Goal: Feedback & Contribution: Leave review/rating

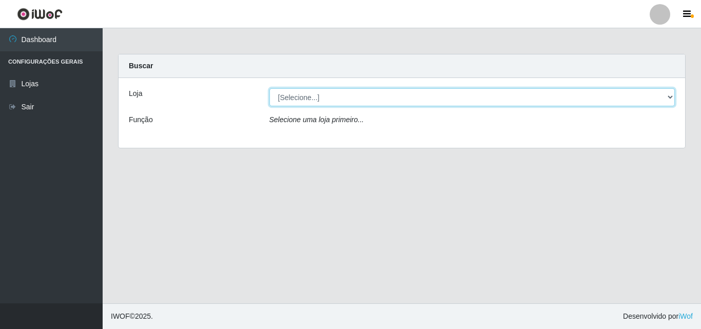
click at [571, 97] on select "[Selecione...] BomQueSó Agreste - Loja 3" at bounding box center [473, 97] width 406 height 18
select select "215"
click at [270, 88] on select "[Selecione...] BomQueSó Agreste - Loja 3" at bounding box center [473, 97] width 406 height 18
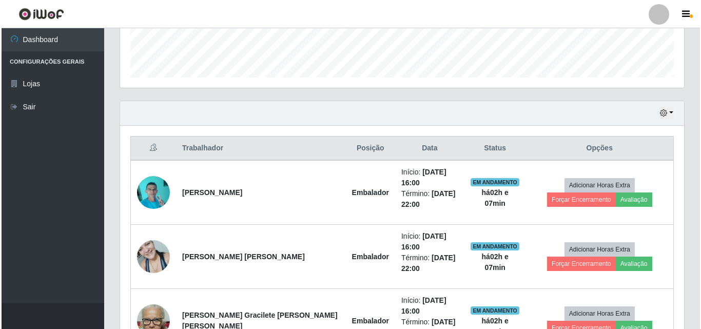
scroll to position [359, 0]
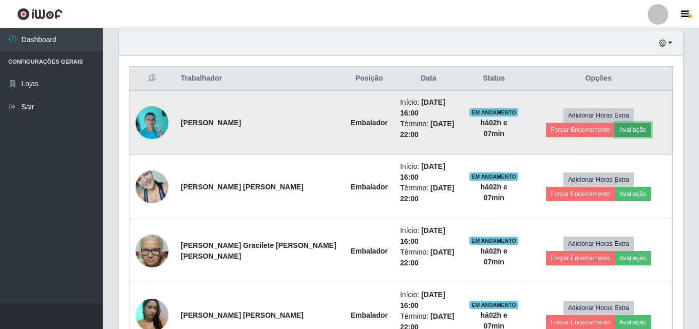
click at [615, 123] on button "Avaliação" at bounding box center [633, 130] width 36 height 14
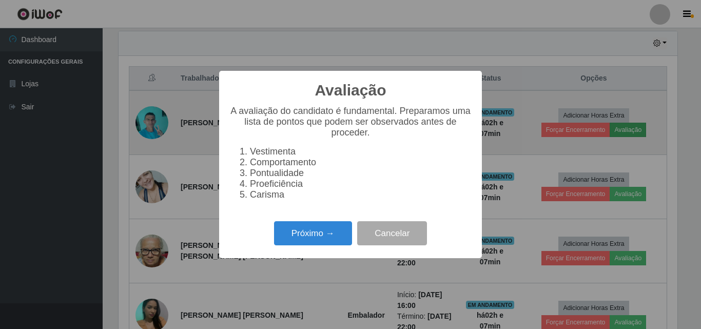
scroll to position [213, 559]
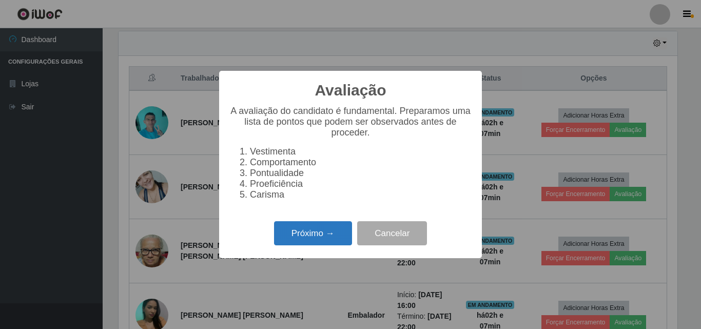
click at [298, 237] on button "Próximo →" at bounding box center [313, 233] width 78 height 24
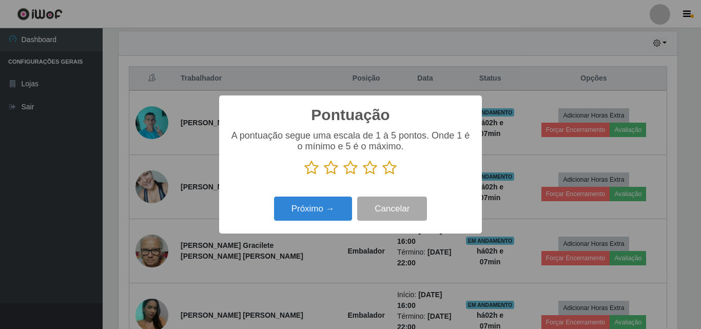
scroll to position [513186, 512840]
click at [394, 173] on icon at bounding box center [389, 167] width 14 height 15
click at [382, 176] on input "radio" at bounding box center [382, 176] width 0 height 0
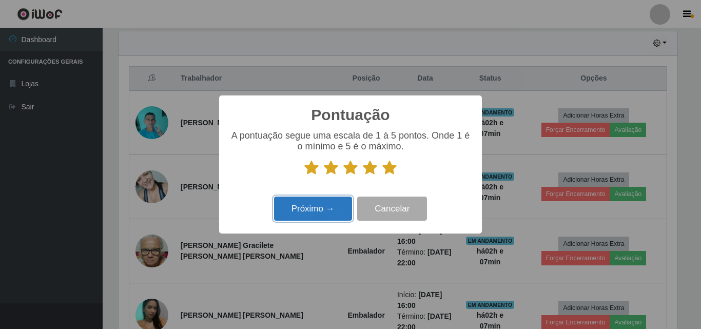
click at [294, 208] on button "Próximo →" at bounding box center [313, 209] width 78 height 24
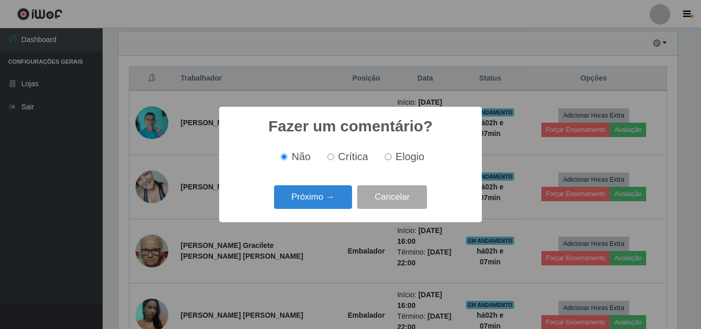
click at [416, 156] on span "Elogio" at bounding box center [410, 156] width 29 height 11
click at [392, 156] on input "Elogio" at bounding box center [388, 157] width 7 height 7
radio input "true"
click at [303, 197] on button "Próximo →" at bounding box center [313, 197] width 78 height 24
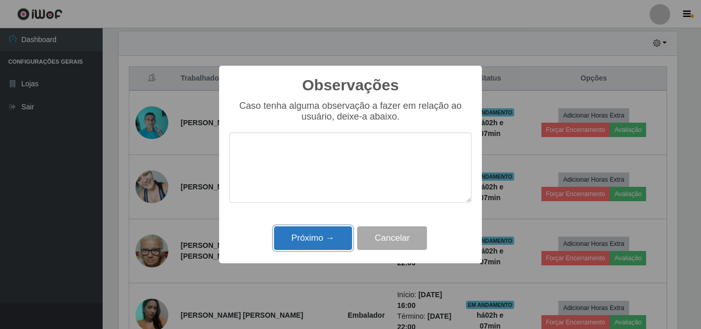
click at [310, 241] on button "Próximo →" at bounding box center [313, 238] width 78 height 24
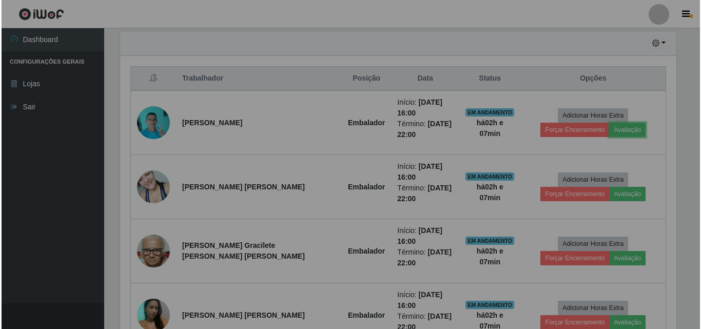
scroll to position [213, 564]
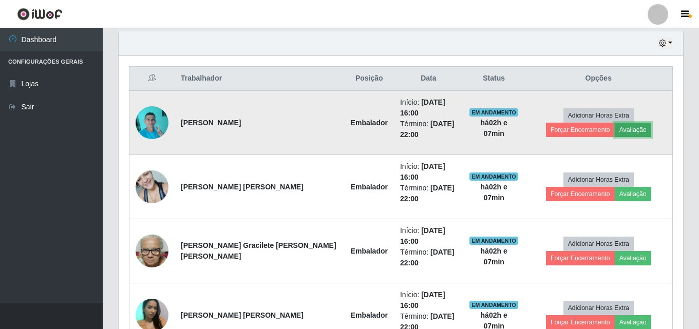
click at [615, 127] on button "Avaliação" at bounding box center [633, 130] width 36 height 14
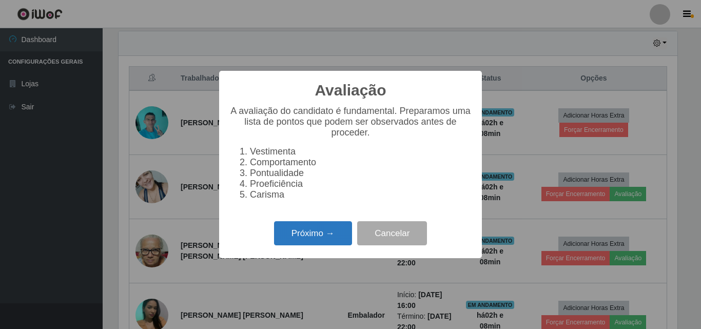
click at [331, 241] on button "Próximo →" at bounding box center [313, 233] width 78 height 24
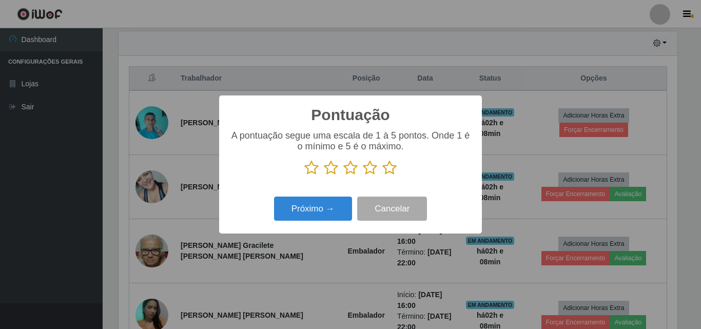
click at [391, 168] on icon at bounding box center [389, 167] width 14 height 15
click at [382, 176] on input "radio" at bounding box center [382, 176] width 0 height 0
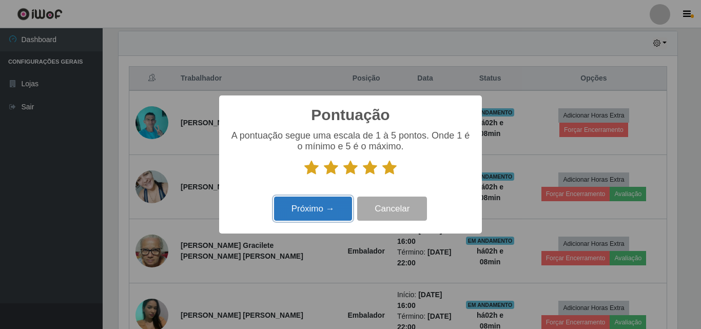
click at [329, 214] on button "Próximo →" at bounding box center [313, 209] width 78 height 24
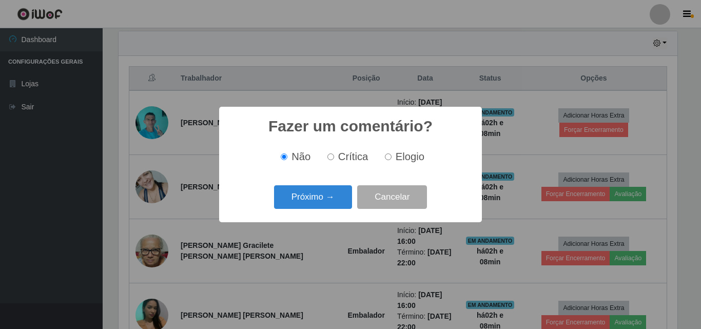
click at [393, 156] on label "Elogio" at bounding box center [403, 157] width 44 height 12
click at [392, 156] on input "Elogio" at bounding box center [388, 157] width 7 height 7
radio input "true"
click at [317, 190] on button "Próximo →" at bounding box center [313, 197] width 78 height 24
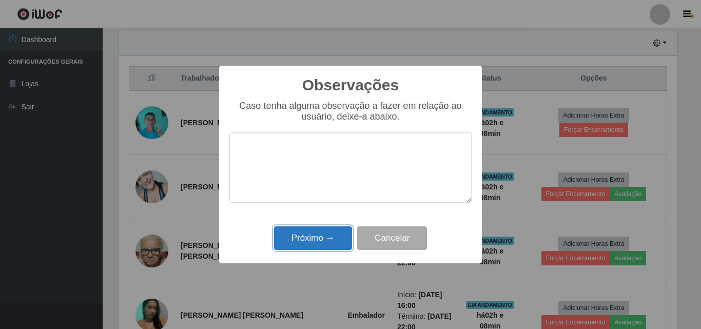
click at [316, 237] on button "Próximo →" at bounding box center [313, 238] width 78 height 24
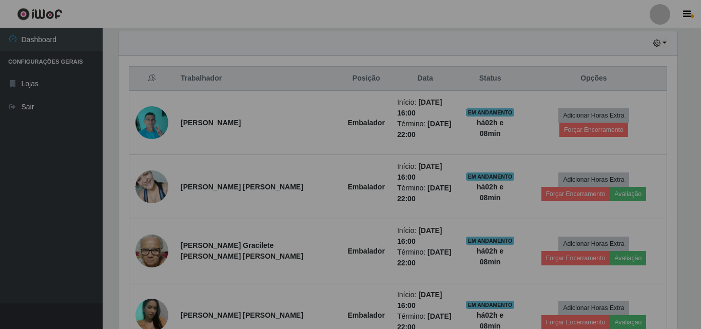
scroll to position [213, 564]
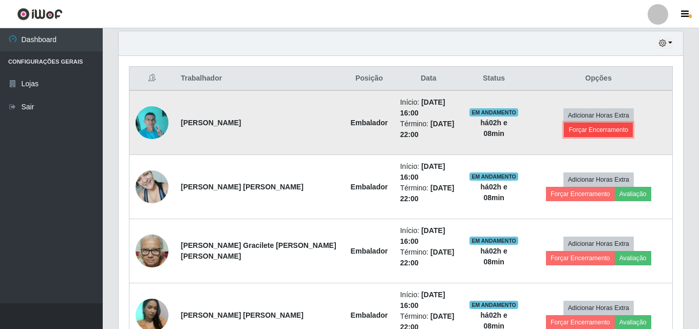
click at [633, 123] on button "Forçar Encerramento" at bounding box center [598, 130] width 69 height 14
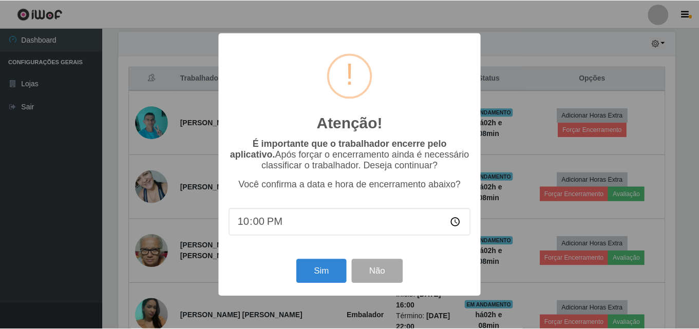
scroll to position [213, 559]
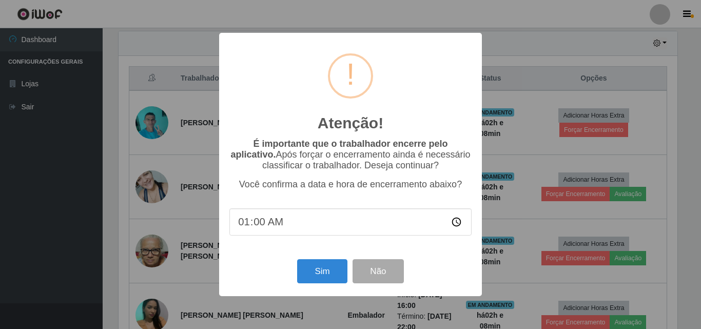
type input "18:00"
drag, startPoint x: 329, startPoint y: 270, endPoint x: 334, endPoint y: 270, distance: 5.7
click at [334, 270] on button "Sim" at bounding box center [322, 271] width 50 height 24
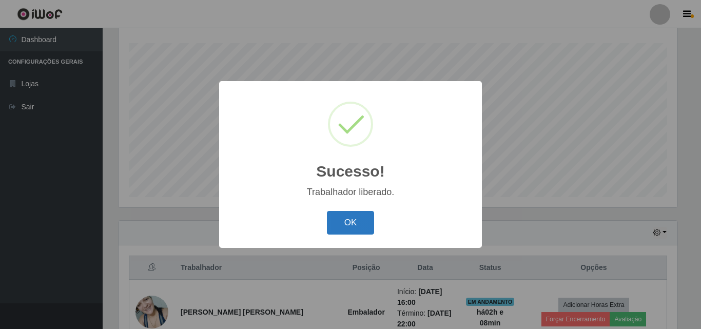
click at [354, 222] on button "OK" at bounding box center [351, 223] width 48 height 24
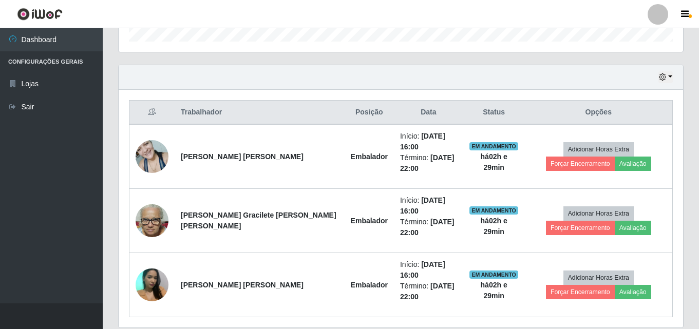
scroll to position [330, 0]
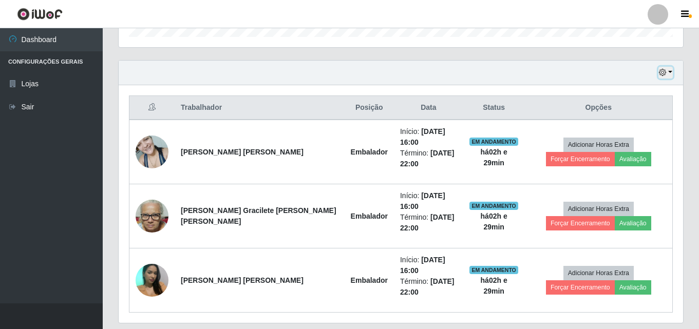
click at [670, 72] on button "button" at bounding box center [665, 73] width 14 height 12
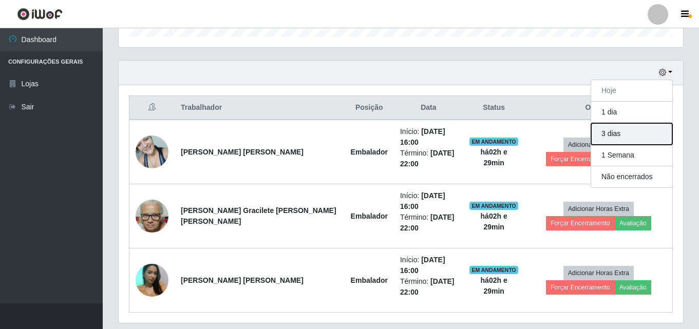
click at [623, 128] on button "3 dias" at bounding box center [631, 134] width 81 height 22
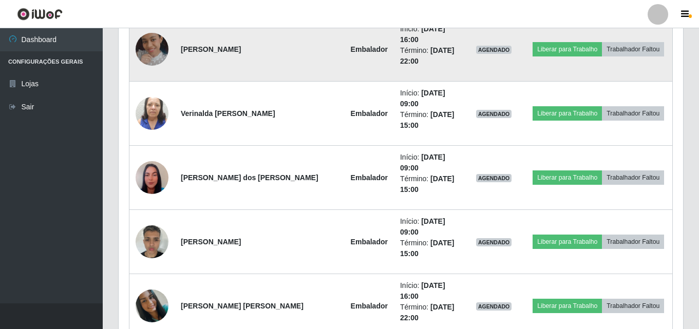
scroll to position [998, 0]
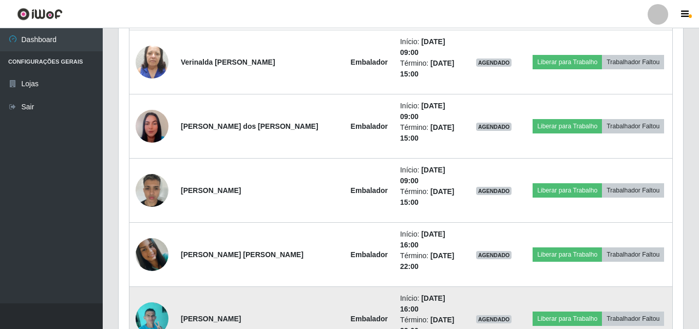
click at [152, 297] on img at bounding box center [152, 319] width 33 height 44
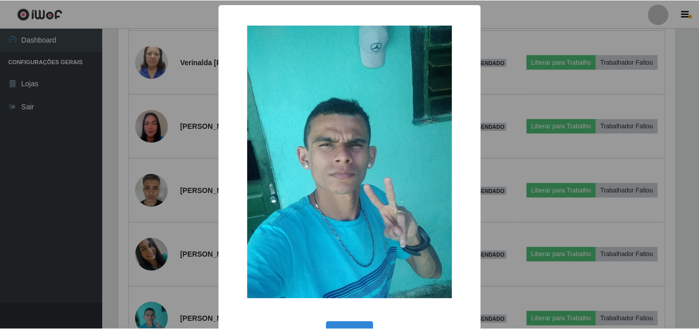
scroll to position [34, 0]
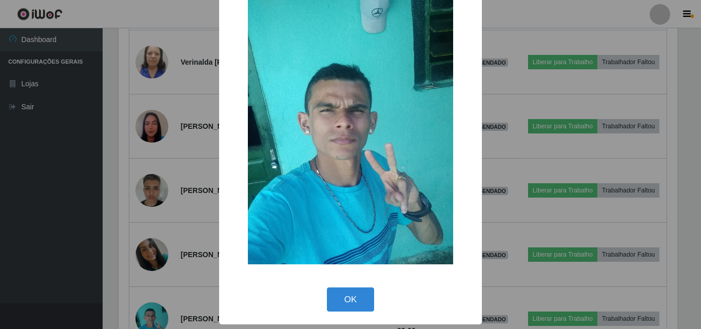
click at [94, 202] on div "× OK Cancel" at bounding box center [350, 164] width 701 height 329
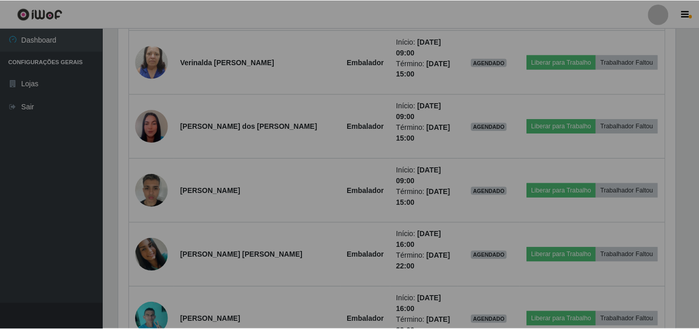
scroll to position [213, 564]
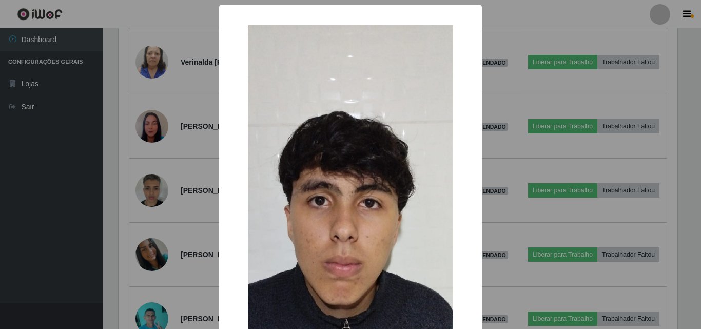
click at [157, 224] on div "× OK Cancel" at bounding box center [350, 164] width 701 height 329
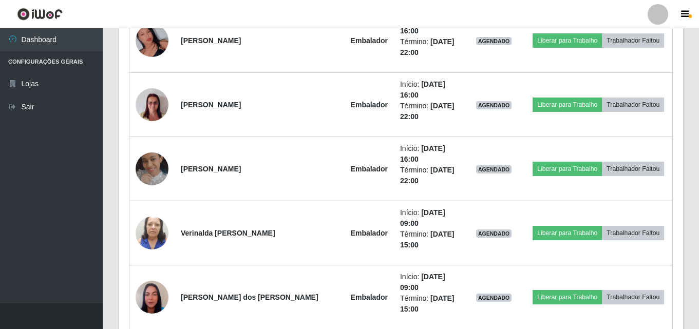
scroll to position [844, 0]
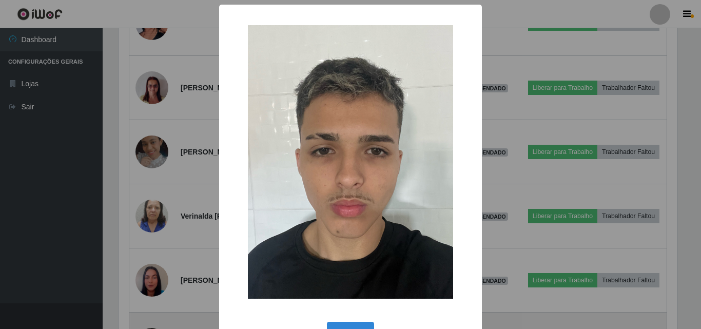
click at [149, 222] on div "× OK Cancel" at bounding box center [350, 164] width 701 height 329
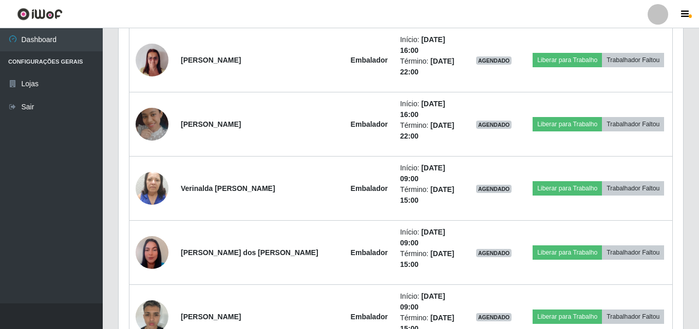
scroll to position [895, 0]
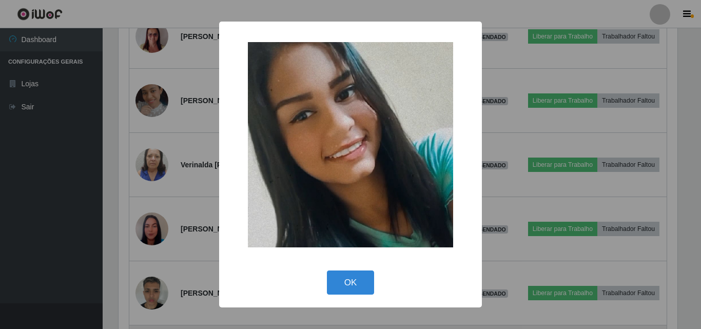
click at [154, 212] on div "× OK Cancel" at bounding box center [350, 164] width 701 height 329
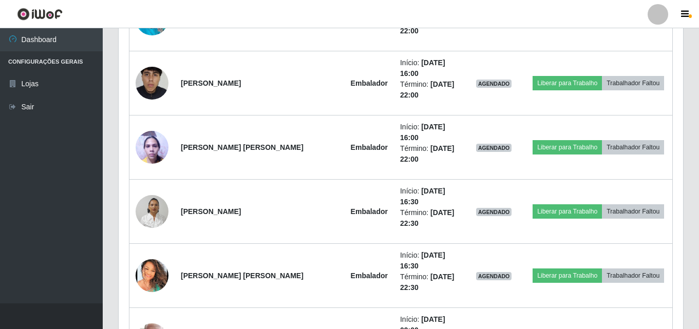
scroll to position [1306, 0]
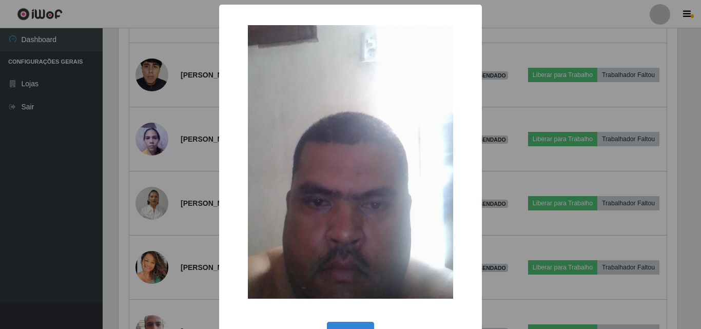
click at [155, 183] on div "× OK Cancel" at bounding box center [350, 164] width 701 height 329
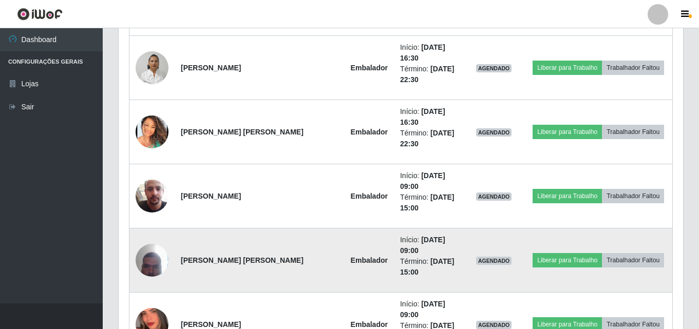
scroll to position [1460, 0]
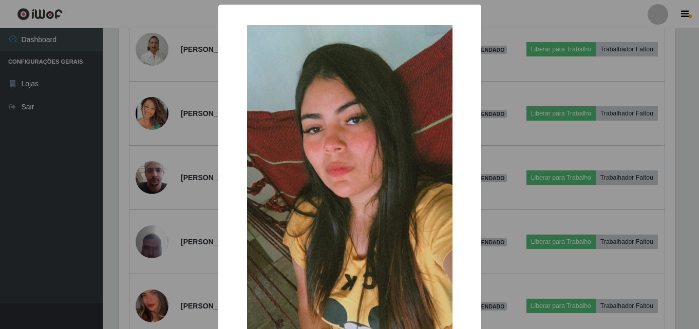
scroll to position [213, 559]
click at [140, 188] on div "× OK Cancel" at bounding box center [350, 164] width 701 height 329
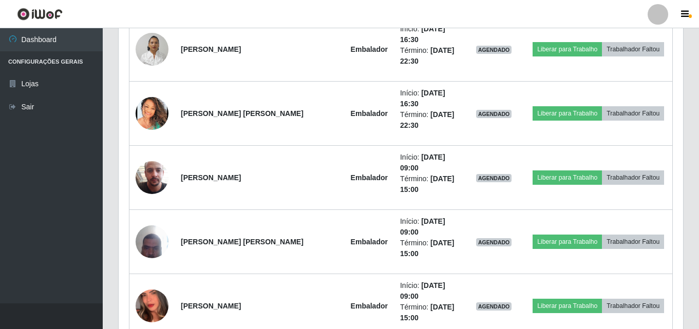
scroll to position [0, 0]
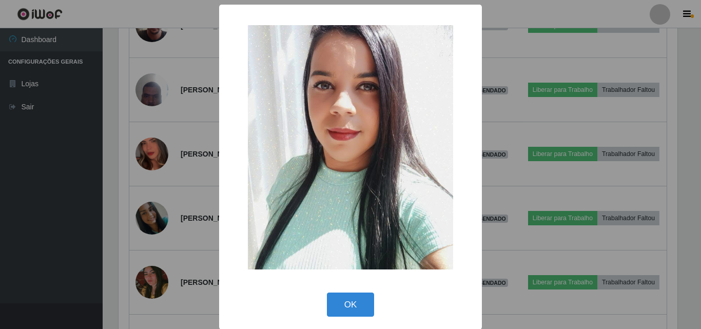
click at [143, 193] on div "× OK Cancel" at bounding box center [350, 164] width 701 height 329
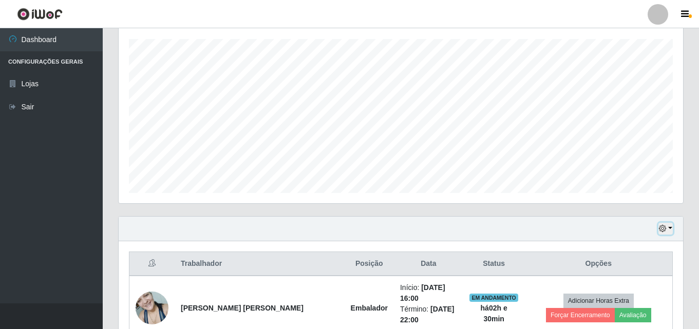
click at [664, 227] on icon "button" at bounding box center [662, 228] width 7 height 7
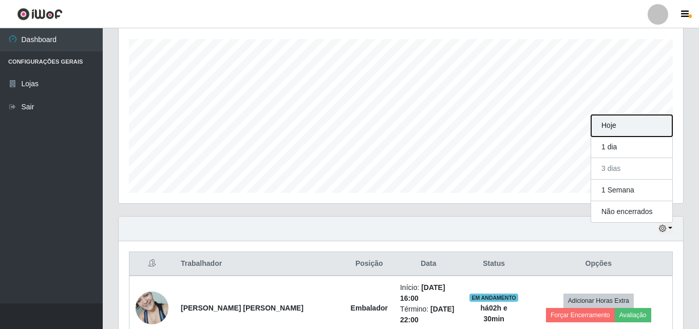
click at [634, 122] on button "Hoje" at bounding box center [631, 126] width 81 height 22
